Goal: Book appointment/travel/reservation

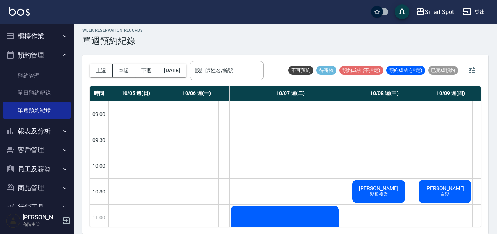
scroll to position [67, 43]
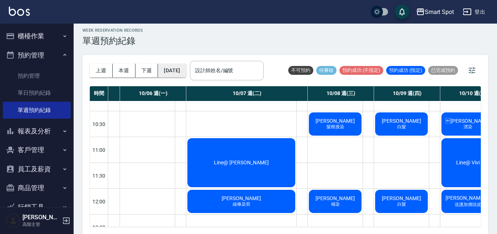
click at [179, 76] on button "2025/10/07" at bounding box center [172, 71] width 28 height 14
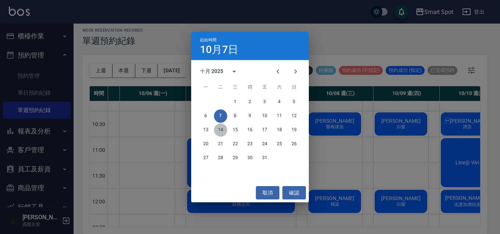
click at [218, 130] on button "14" at bounding box center [220, 129] width 13 height 13
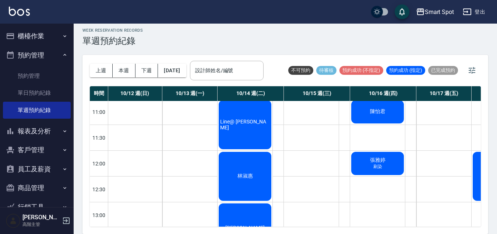
scroll to position [105, 0]
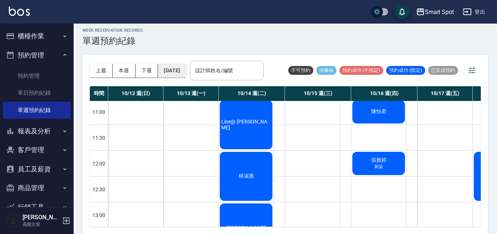
click at [186, 70] on button "2025/10/14" at bounding box center [172, 71] width 28 height 14
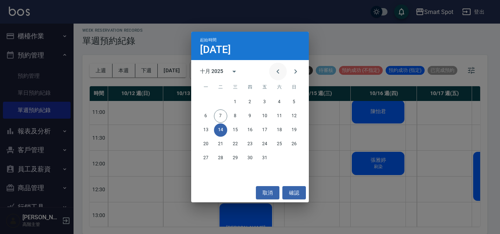
click at [283, 72] on button "Previous month" at bounding box center [278, 72] width 18 height 18
click at [238, 117] on button "10" at bounding box center [235, 115] width 13 height 13
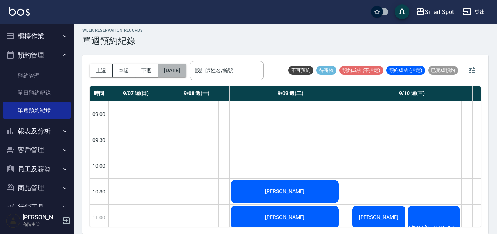
click at [186, 73] on button "2025/09/10" at bounding box center [172, 71] width 28 height 14
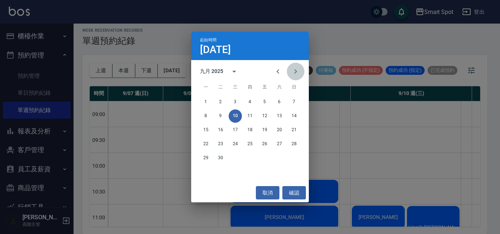
click at [298, 72] on icon "Next month" at bounding box center [295, 71] width 9 height 9
click at [264, 114] on button "10" at bounding box center [264, 115] width 13 height 13
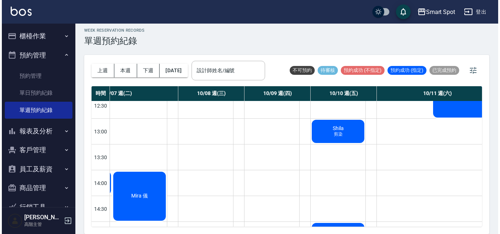
scroll to position [223, 174]
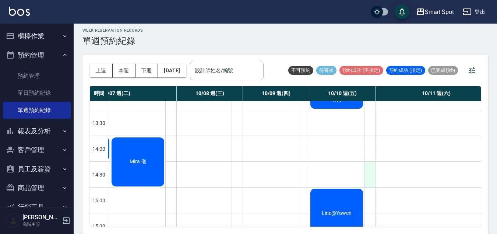
click at [367, 172] on div at bounding box center [369, 173] width 11 height 25
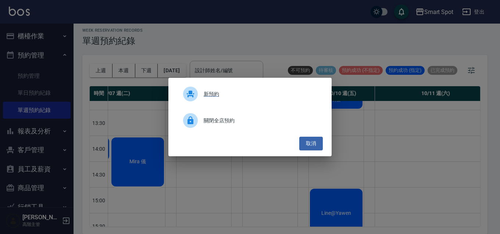
click at [213, 95] on span "新預約" at bounding box center [260, 94] width 113 height 8
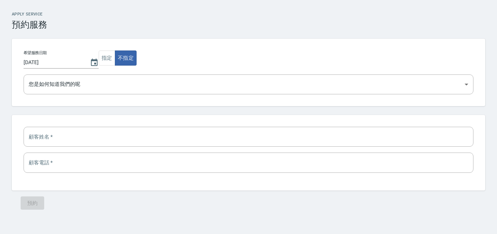
select select "1760077800000"
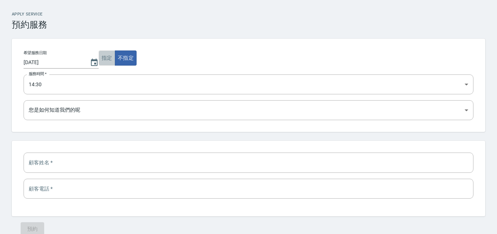
click at [104, 63] on button "指定" at bounding box center [107, 57] width 17 height 15
select select
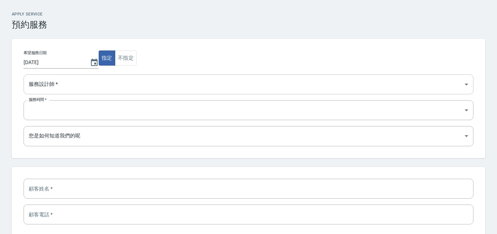
click at [128, 86] on select "Autumn秋天 丁丁 Yen 曾德超 朱庭萱 QQ" at bounding box center [248, 84] width 449 height 20
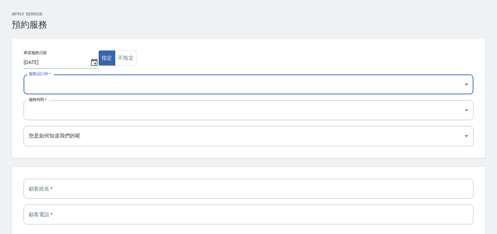
select select "b9728b33-83ca-46c0-9782-394d7ba0df03"
click at [122, 112] on select "09:00 09:30 10:00 10:30 11:00 11:30 12:00 12:30 13:00 13:30 14:00 14:30 15:00 1…" at bounding box center [248, 110] width 449 height 20
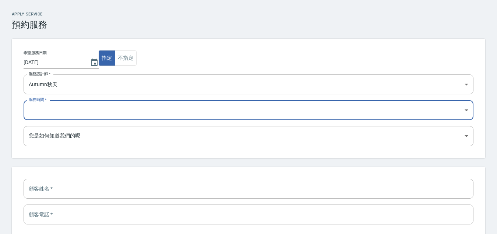
select select "1760077800000"
click at [107, 138] on select "Google 搜尋 Google 地圖 Facebook 粉專/廣告 Instagram/廣告 朋友推薦 設計師推薦 剛好路過 設計師原本客人 東森員工 其他" at bounding box center [248, 136] width 449 height 20
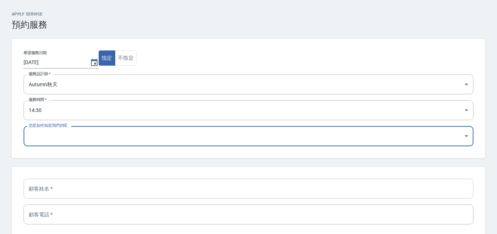
click at [124, 190] on input "text" at bounding box center [248, 188] width 449 height 20
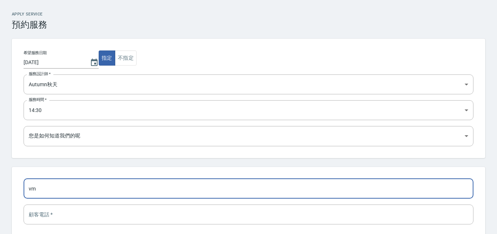
type input "v"
type input "V"
click at [136, 187] on input "text" at bounding box center [248, 188] width 449 height 20
type input "[PERSON_NAME]"
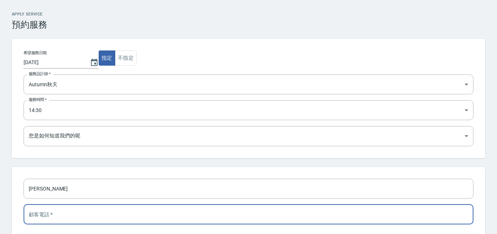
click at [125, 213] on input "tel" at bounding box center [248, 214] width 449 height 20
type input "０"
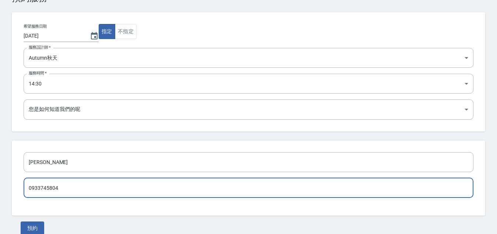
scroll to position [45, 0]
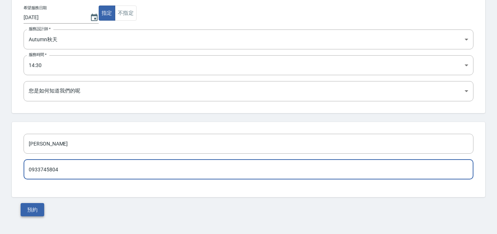
type input "0933745804"
click at [36, 211] on button "預約" at bounding box center [33, 210] width 24 height 14
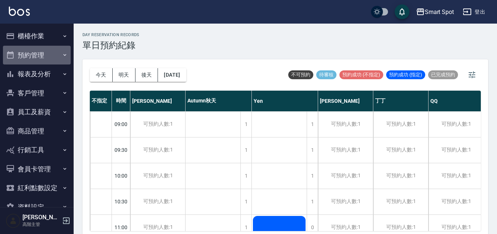
click at [47, 58] on button "預約管理" at bounding box center [37, 55] width 68 height 19
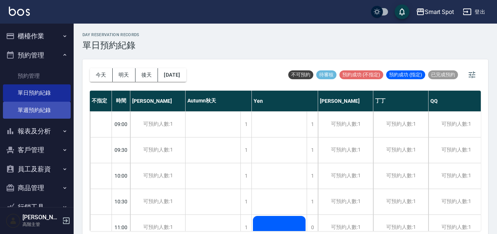
click at [53, 108] on link "單週預約紀錄" at bounding box center [37, 110] width 68 height 17
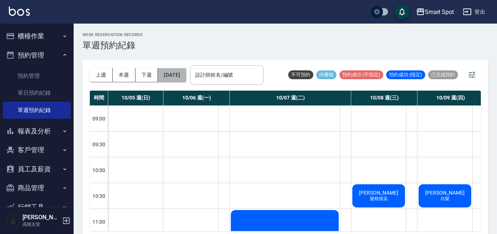
click at [185, 76] on button "2025/10/05" at bounding box center [172, 75] width 28 height 14
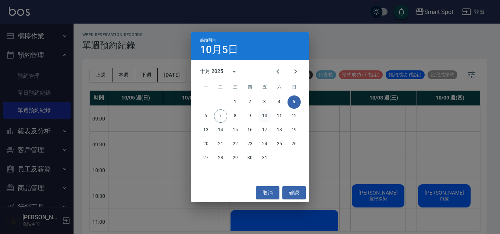
click at [269, 118] on button "10" at bounding box center [264, 115] width 13 height 13
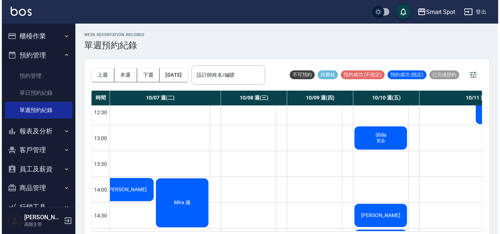
scroll to position [228, 132]
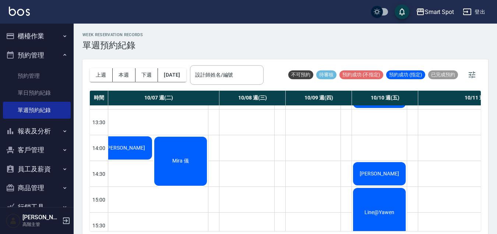
click at [389, 179] on div "[PERSON_NAME]" at bounding box center [379, 173] width 55 height 25
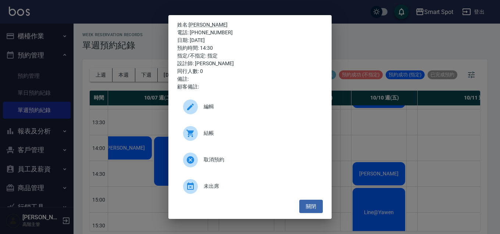
click at [193, 110] on icon at bounding box center [190, 106] width 9 height 9
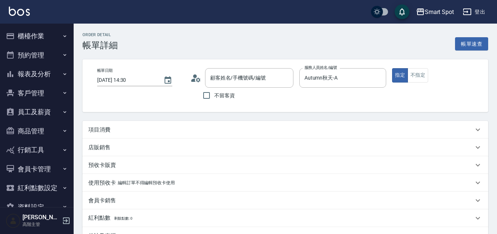
type input "[DATE] 14:30"
type input "Autumn秋天-A"
type input "[PERSON_NAME]/0933745804/null"
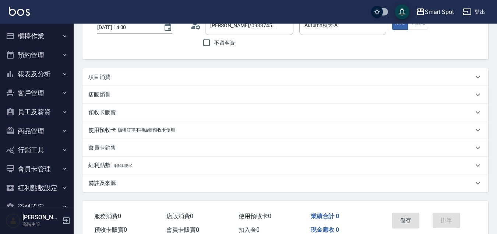
click at [122, 183] on div "備註及來源" at bounding box center [280, 183] width 385 height 8
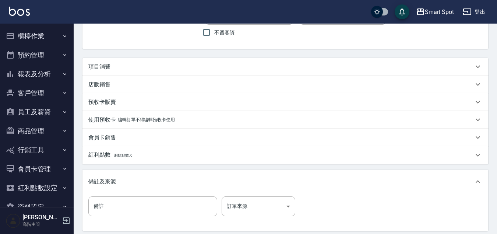
scroll to position [88, 0]
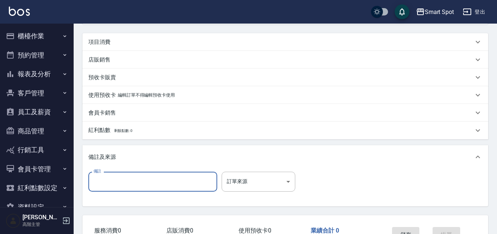
click at [176, 179] on input "備註" at bounding box center [152, 181] width 129 height 20
type input "z"
type input "髮根補染"
click at [408, 227] on button "儲存" at bounding box center [406, 234] width 28 height 15
